Goal: Task Accomplishment & Management: Use online tool/utility

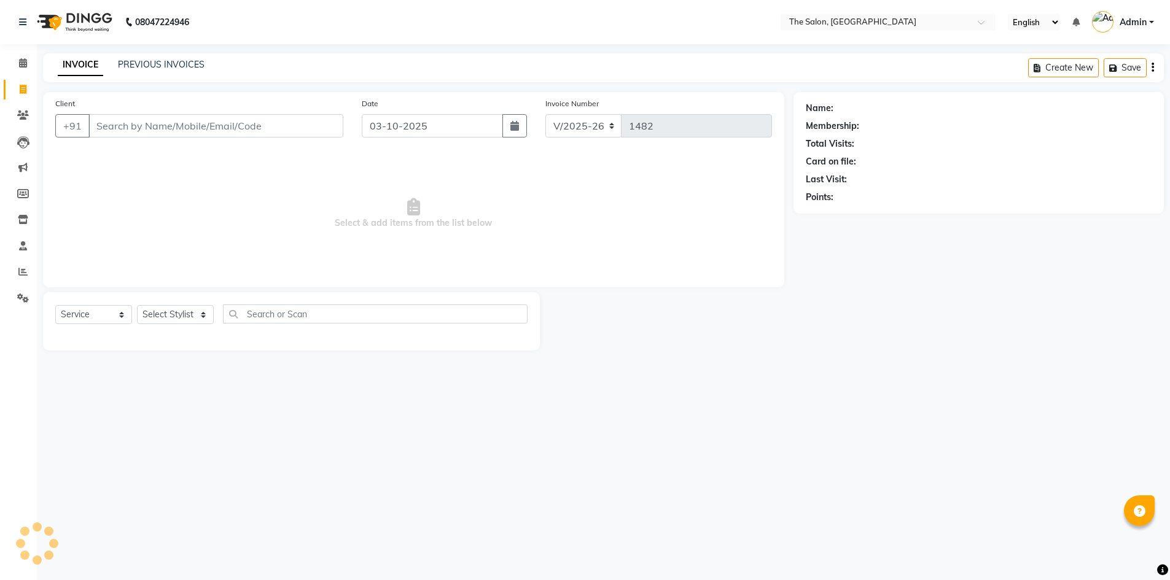
select select "4245"
select select "service"
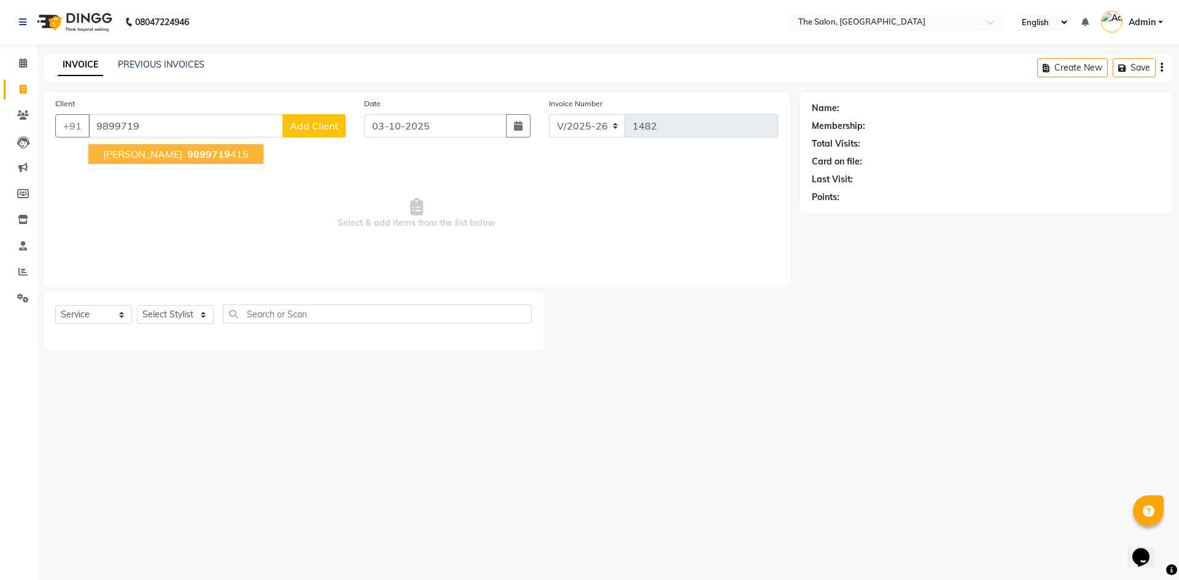
click at [176, 160] on button "[PERSON_NAME] 9899719 415" at bounding box center [175, 154] width 175 height 20
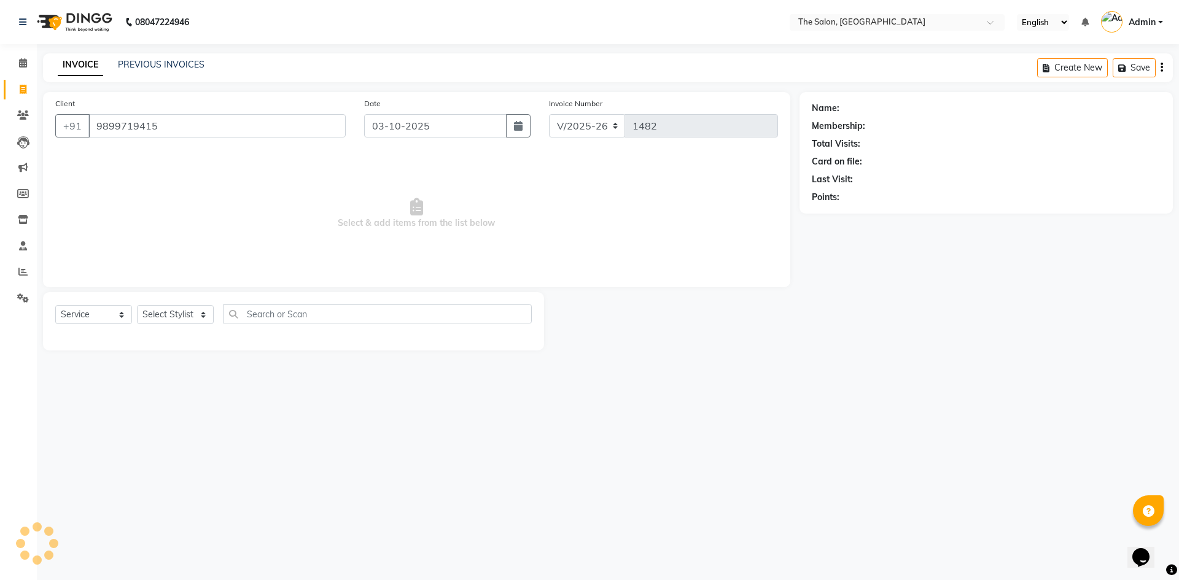
type input "9899719415"
click at [847, 219] on icon "button" at bounding box center [846, 215] width 9 height 9
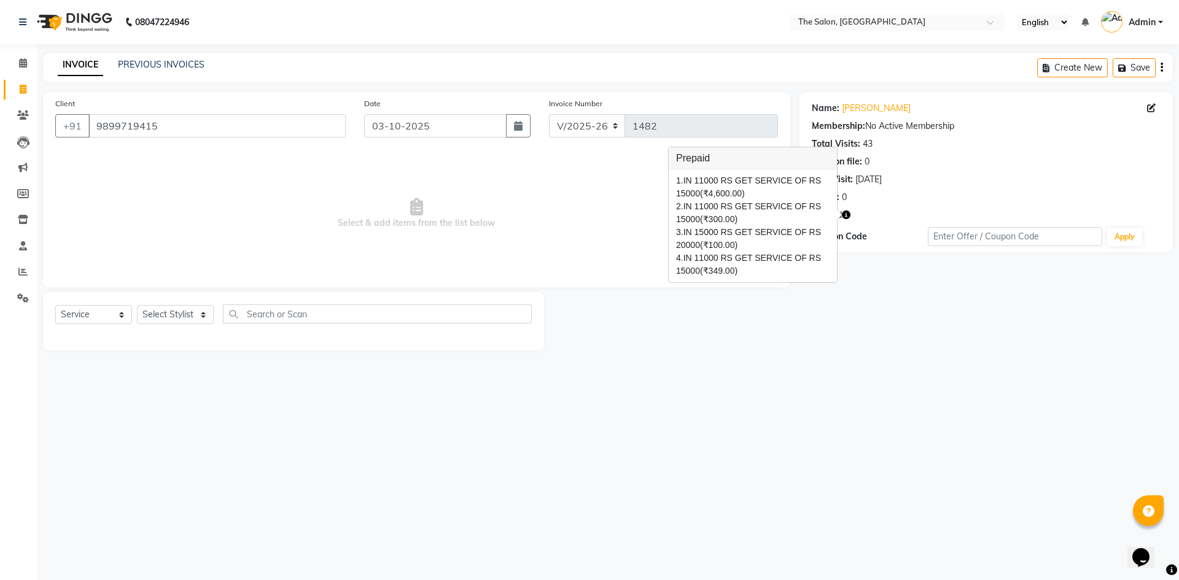
click at [551, 239] on span "Select & add items from the list below" at bounding box center [416, 213] width 723 height 123
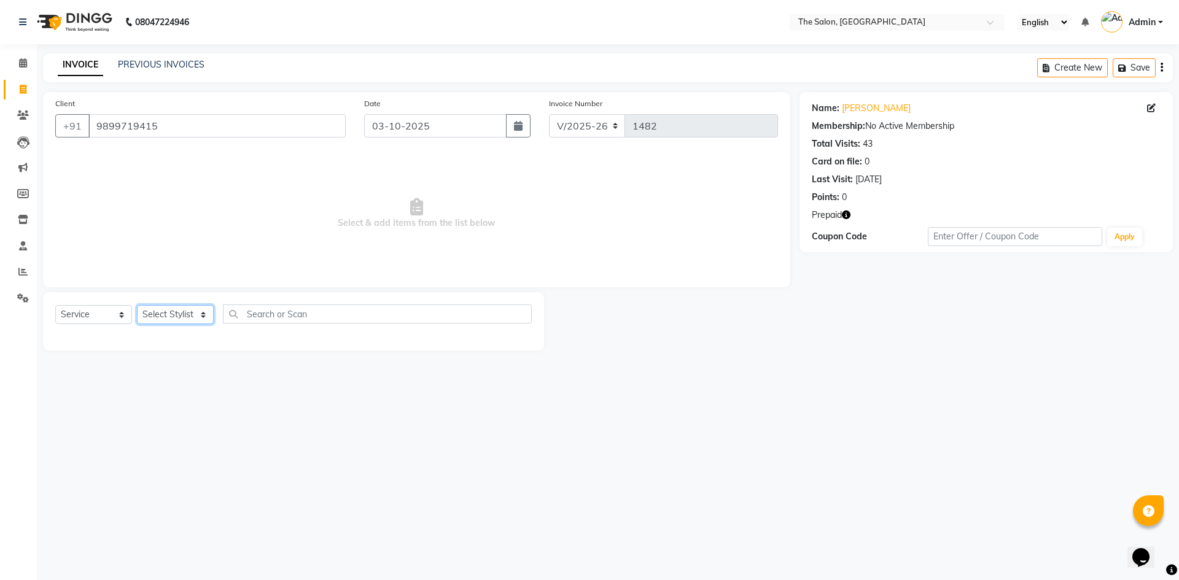
click at [168, 322] on select "Select Stylist [PERSON_NAME] [PERSON_NAME] AKASH [PERSON_NAME] ARJUN [PERSON_NA…" at bounding box center [175, 314] width 77 height 19
select select "22763"
click at [137, 305] on select "Select Stylist [PERSON_NAME] [PERSON_NAME] AKASH [PERSON_NAME] ARJUN [PERSON_NA…" at bounding box center [175, 314] width 77 height 19
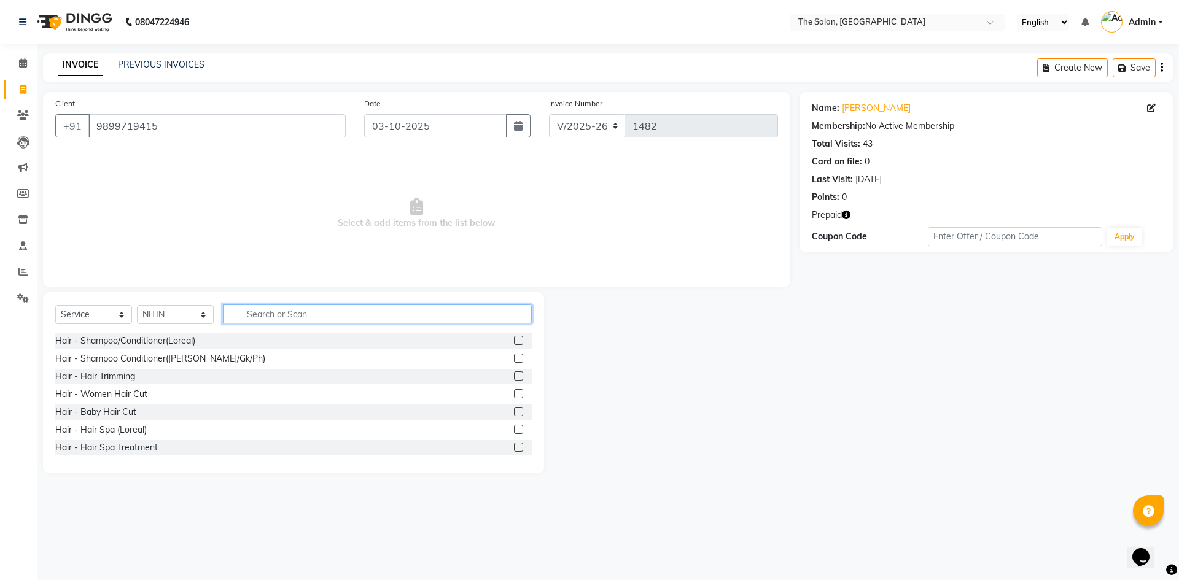
click at [295, 312] on input "text" at bounding box center [377, 314] width 309 height 19
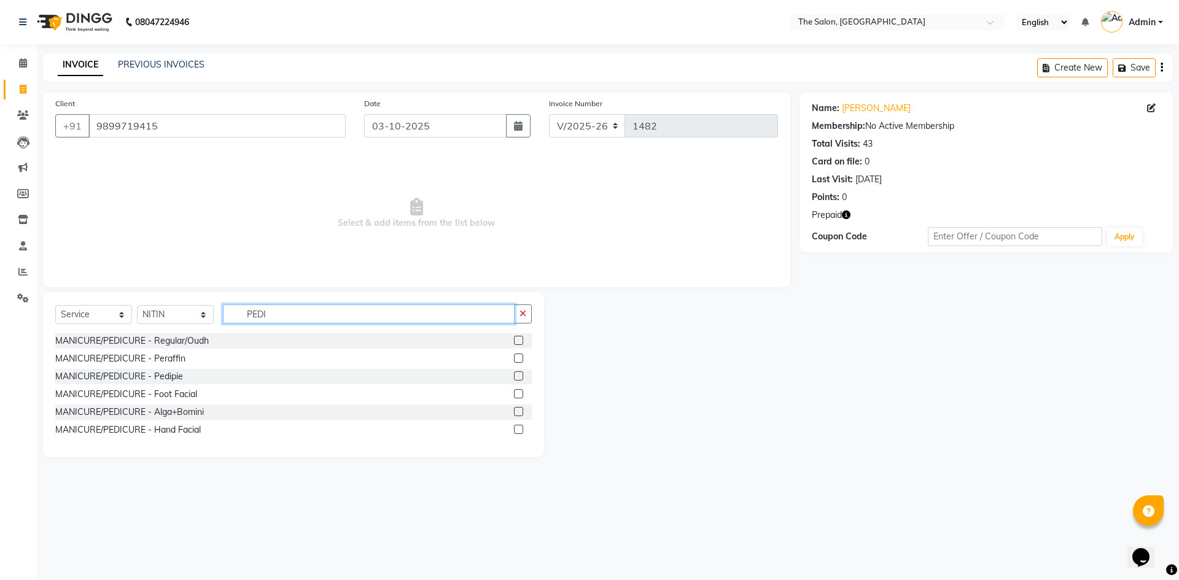
type input "PEDI"
click at [521, 373] on label at bounding box center [518, 376] width 9 height 9
click at [521, 373] on input "checkbox" at bounding box center [518, 377] width 8 height 8
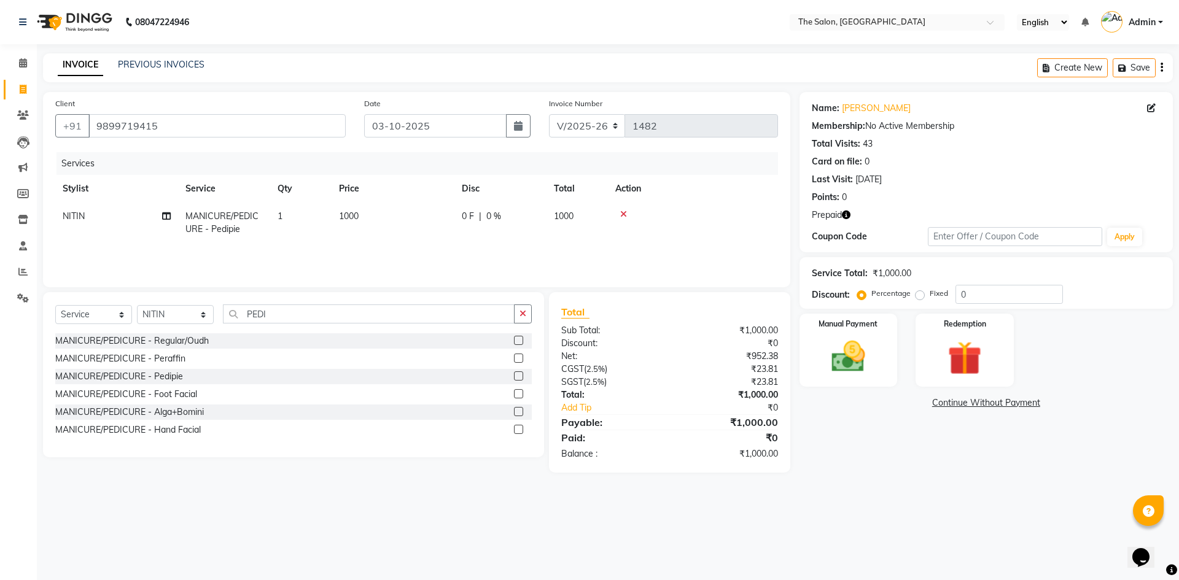
click at [518, 377] on label at bounding box center [518, 376] width 9 height 9
click at [518, 377] on input "checkbox" at bounding box center [518, 377] width 8 height 8
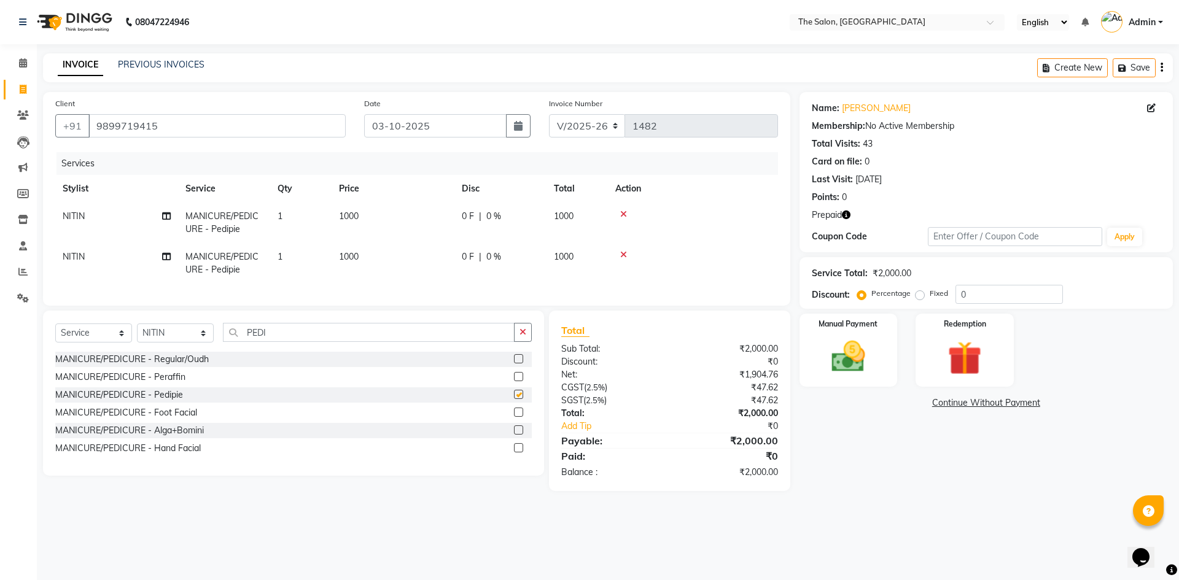
checkbox input "false"
drag, startPoint x: 991, startPoint y: 342, endPoint x: 996, endPoint y: 382, distance: 40.2
click at [991, 342] on img at bounding box center [964, 359] width 57 height 44
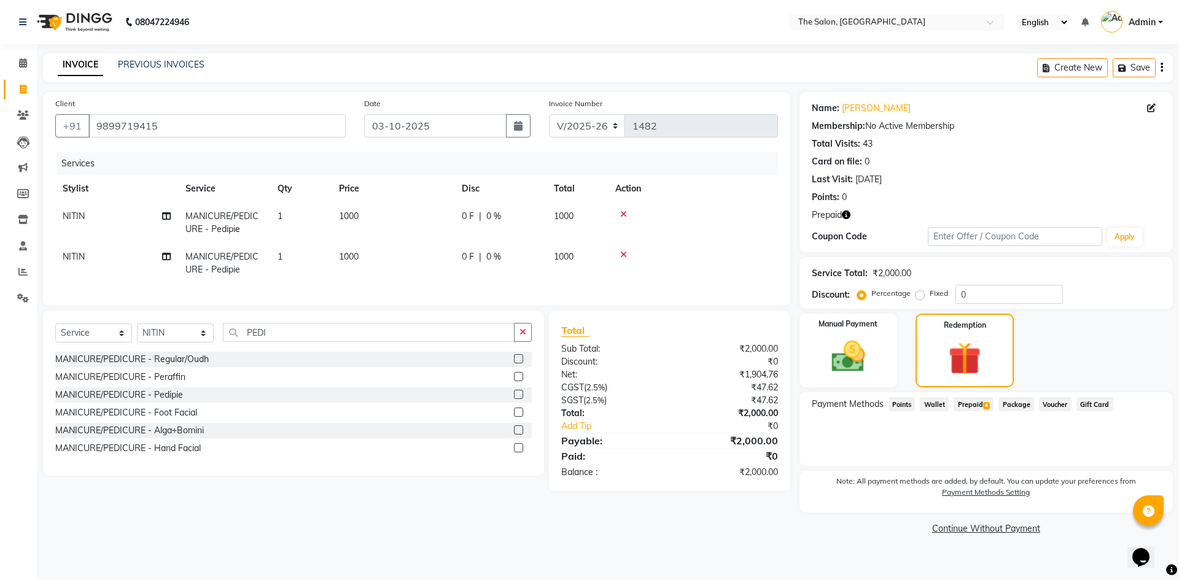
click at [963, 404] on span "Prepaid 4" at bounding box center [974, 404] width 40 height 14
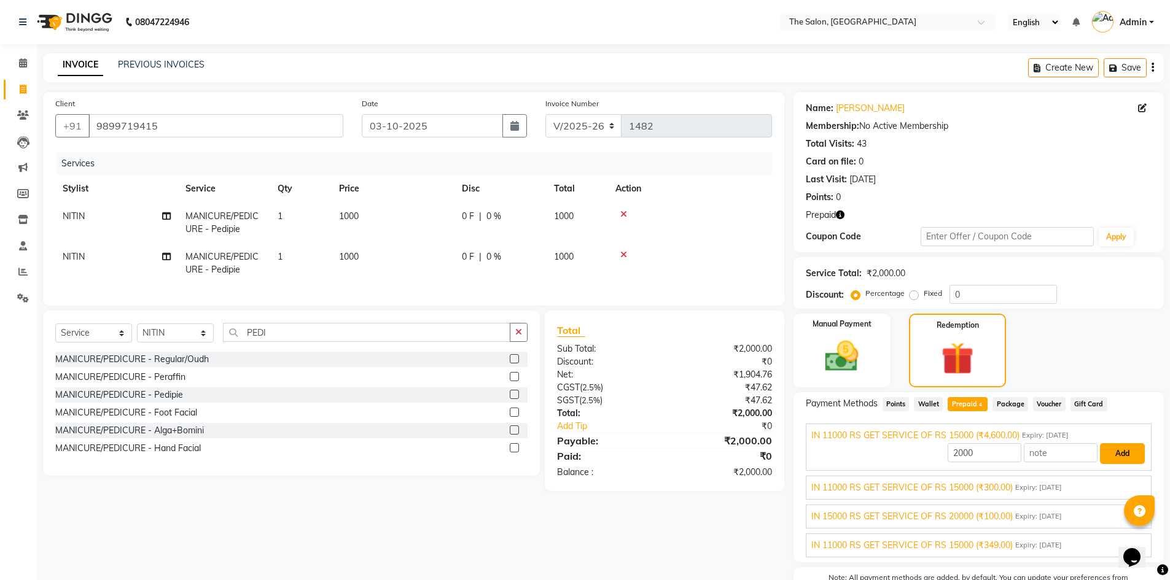
click at [1136, 456] on button "Add" at bounding box center [1122, 453] width 45 height 21
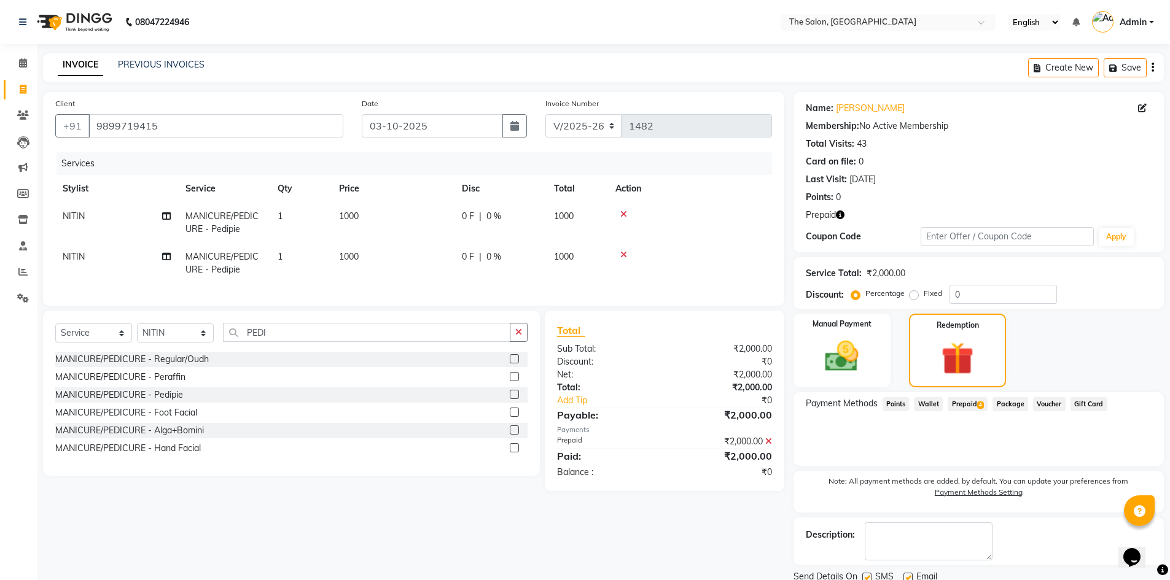
scroll to position [45, 0]
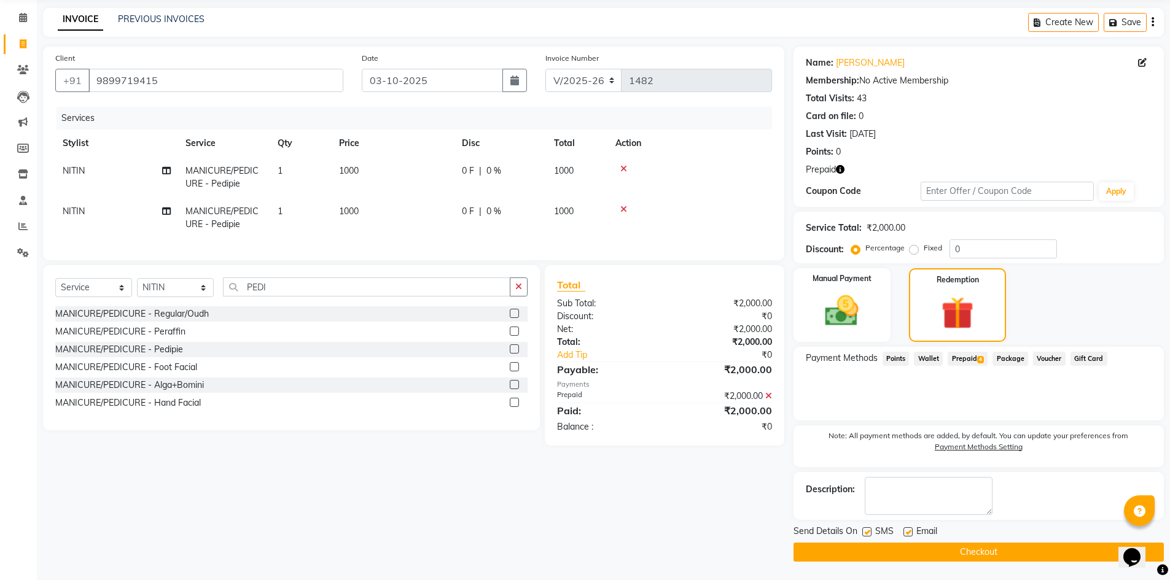
click at [978, 551] on button "Checkout" at bounding box center [978, 552] width 370 height 19
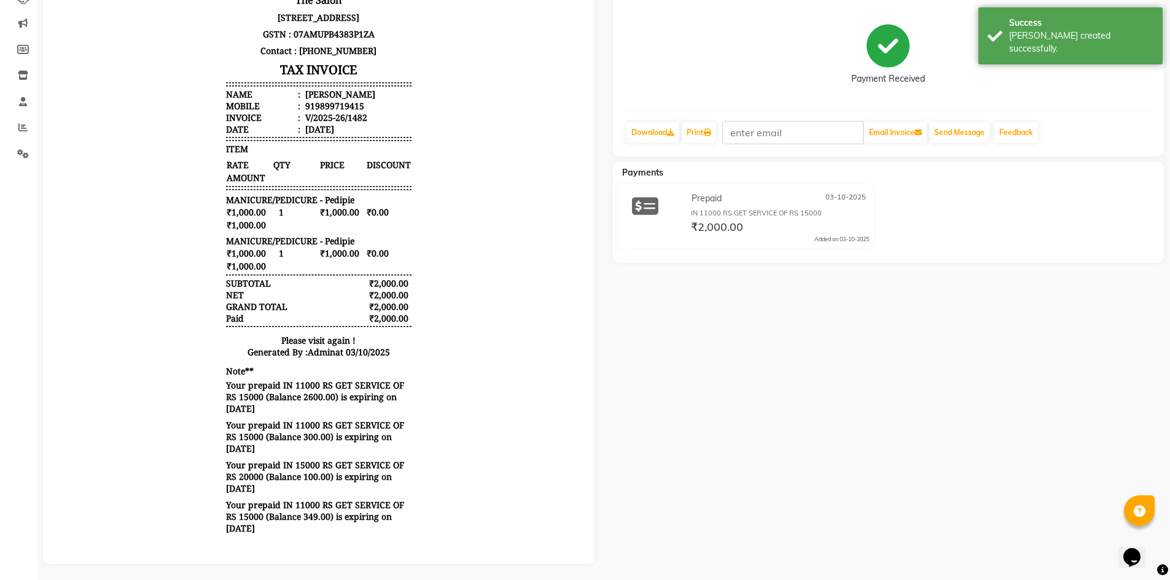
scroll to position [156, 0]
